Goal: Information Seeking & Learning: Understand process/instructions

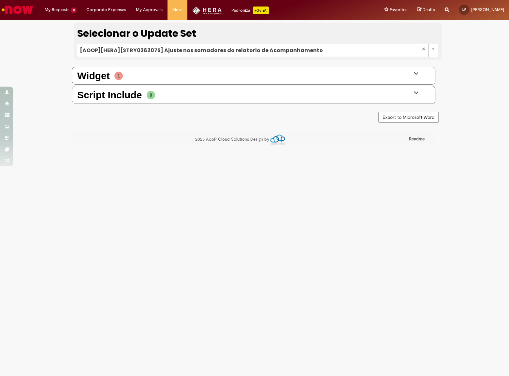
click at [420, 74] on link at bounding box center [422, 73] width 16 height 7
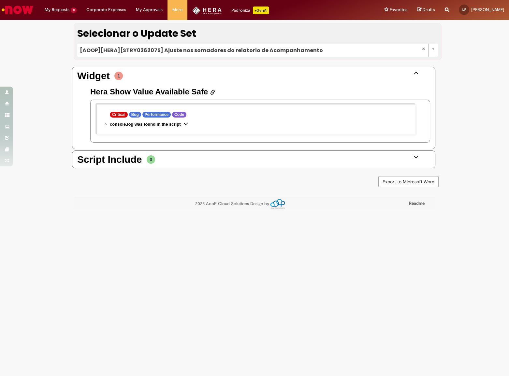
click at [186, 123] on icon at bounding box center [185, 123] width 5 height 5
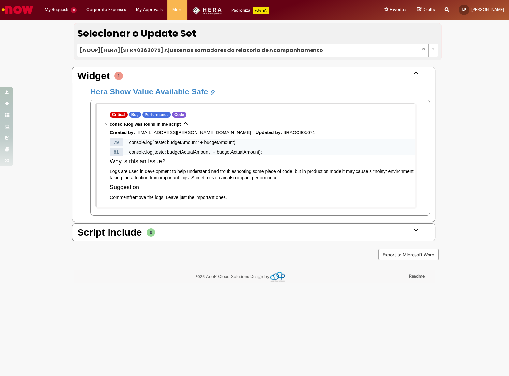
click at [208, 88] on link "Hera Show Value Available Safe" at bounding box center [152, 91] width 125 height 9
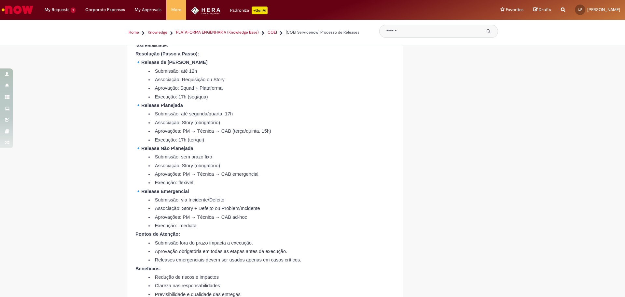
scroll to position [293, 0]
drag, startPoint x: 230, startPoint y: 220, endPoint x: 245, endPoint y: 219, distance: 14.7
click at [245, 219] on li "Aprovações: PM → Técnica → CAB ad-hoc" at bounding box center [271, 217] width 246 height 5
copy li "ad-hoc"
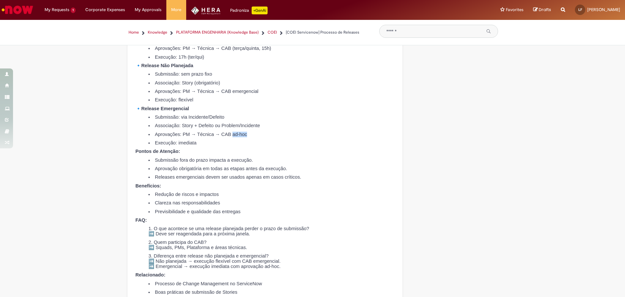
scroll to position [423, 0]
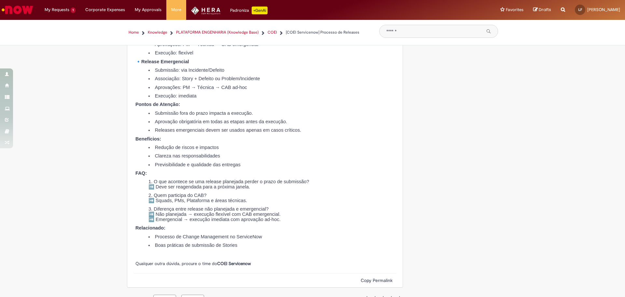
click at [273, 173] on p "FAQ:" at bounding box center [264, 173] width 259 height 5
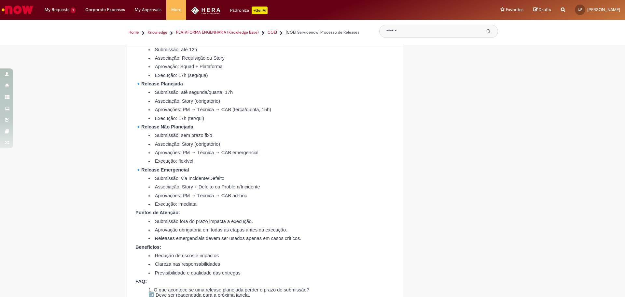
scroll to position [326, 0]
